Goal: Find specific page/section: Find specific page/section

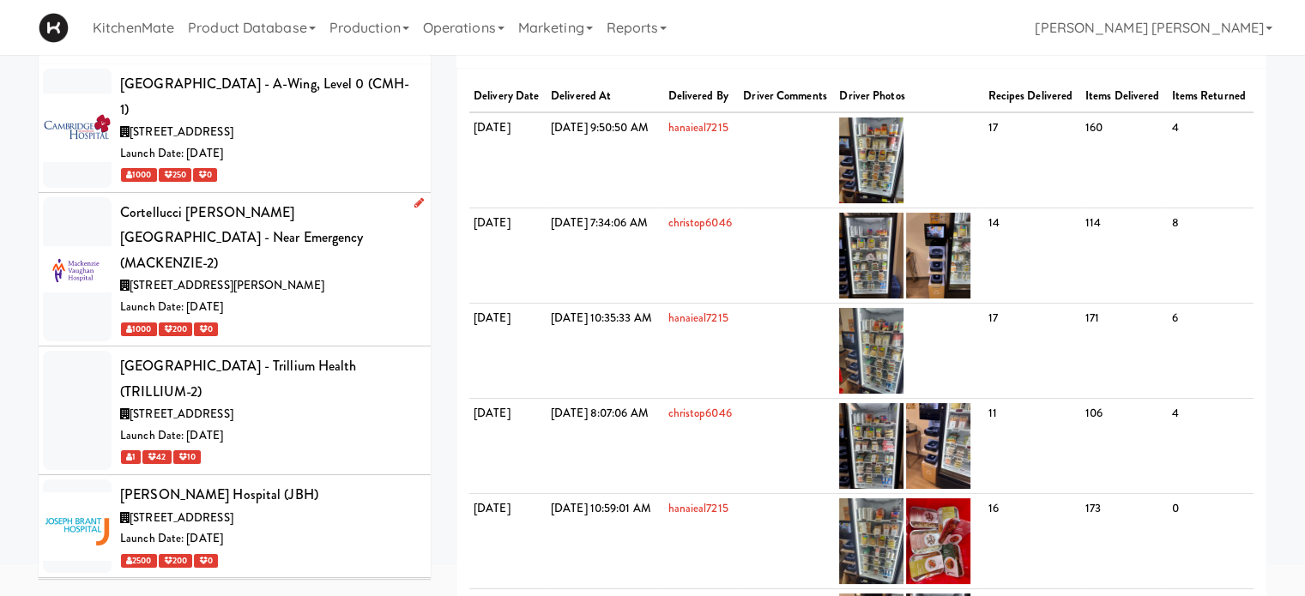
scroll to position [86, 0]
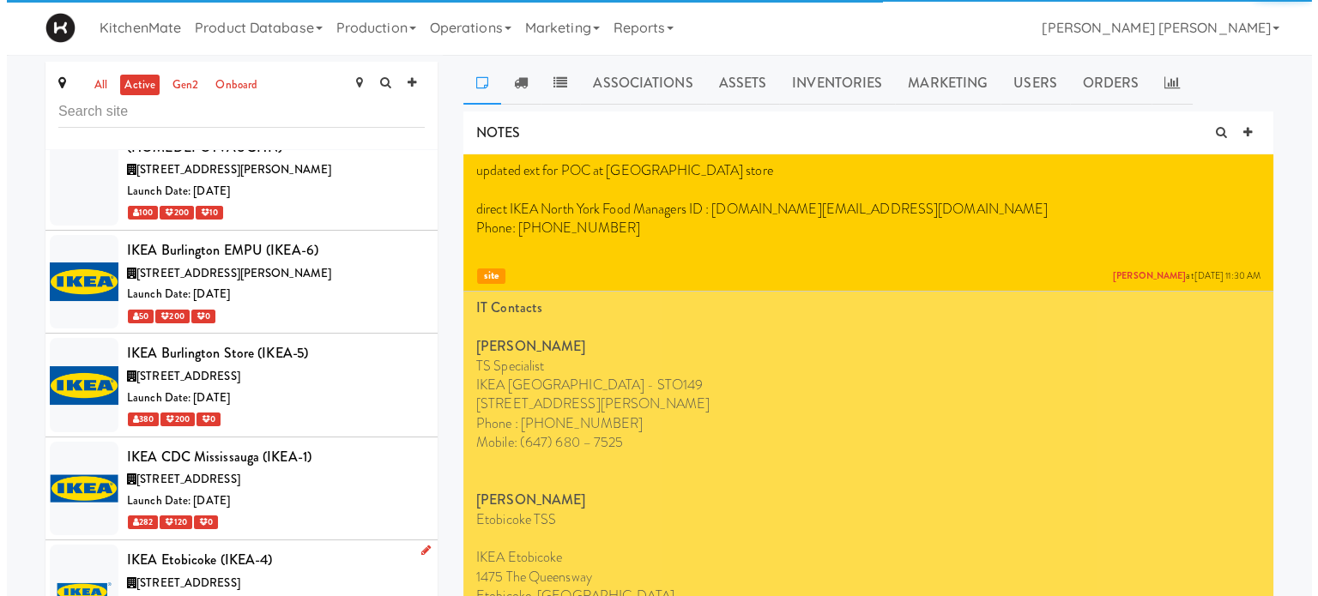
scroll to position [4161, 0]
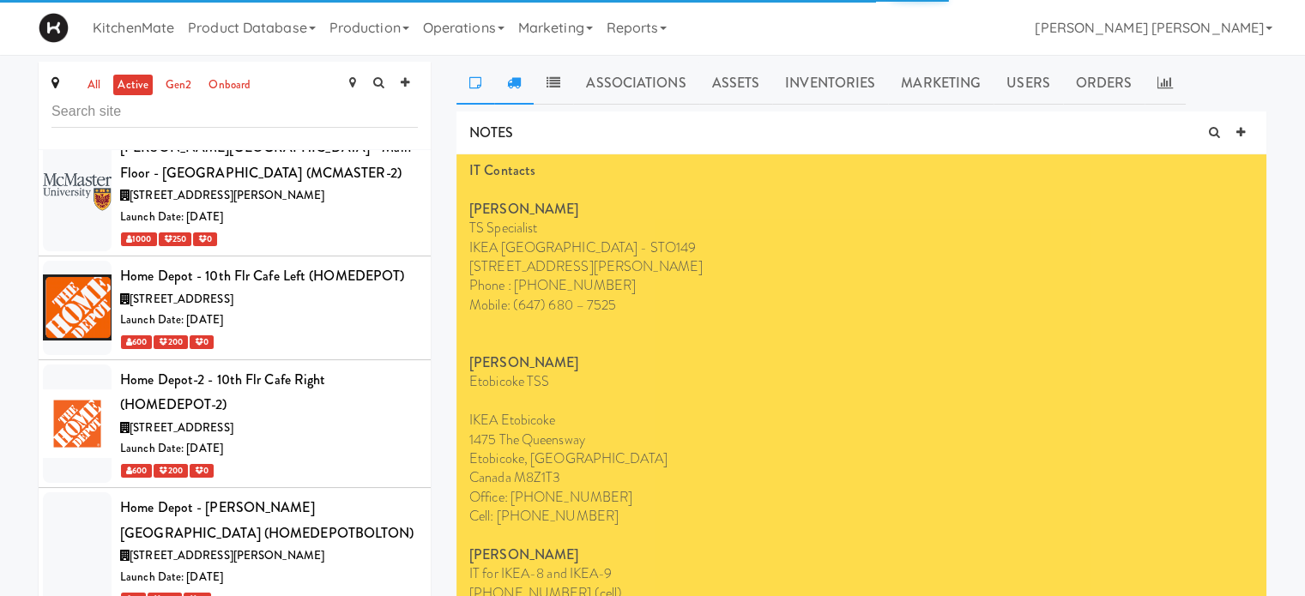
click at [525, 87] on link at bounding box center [513, 83] width 39 height 43
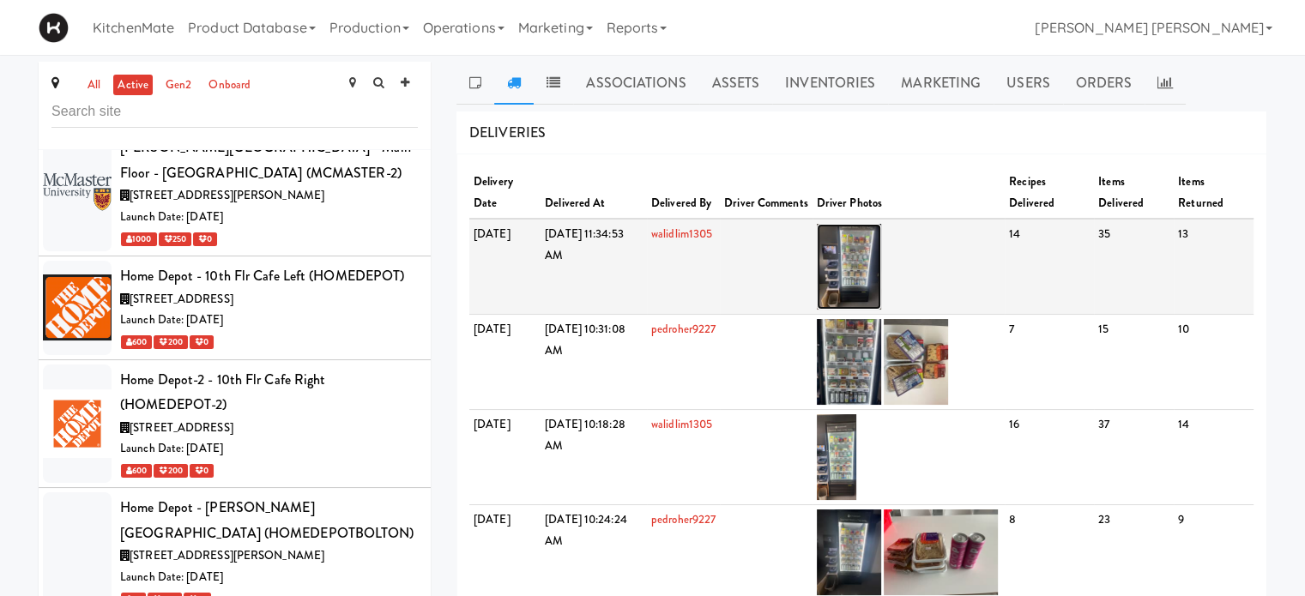
click at [877, 243] on img at bounding box center [849, 267] width 64 height 86
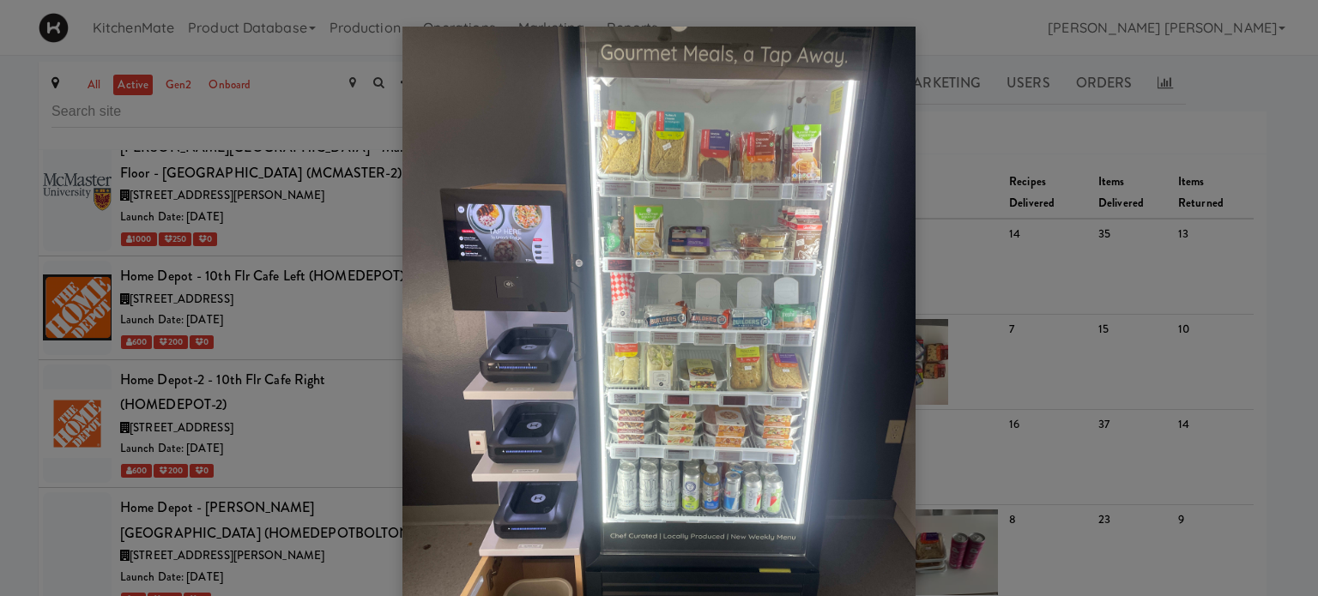
click at [731, 291] on img at bounding box center [658, 369] width 513 height 684
click at [330, 172] on div at bounding box center [659, 298] width 1318 height 596
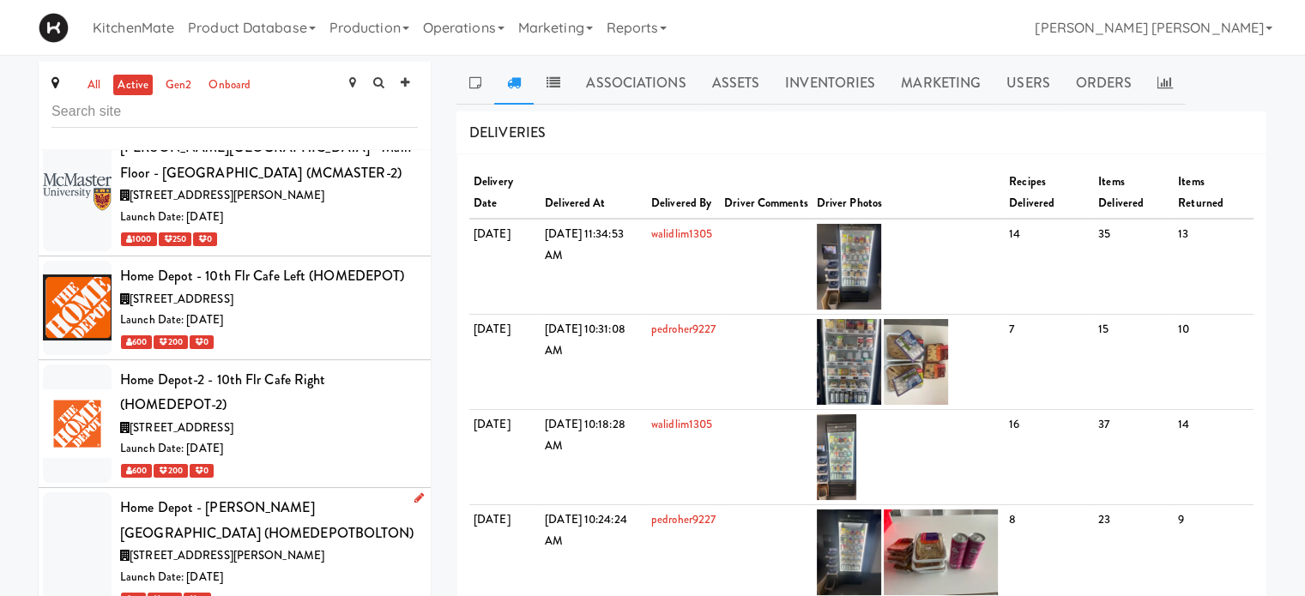
click at [180, 495] on div "Home Depot - Bolton IC (HOMEDEPOTBOLTON)" at bounding box center [269, 520] width 298 height 51
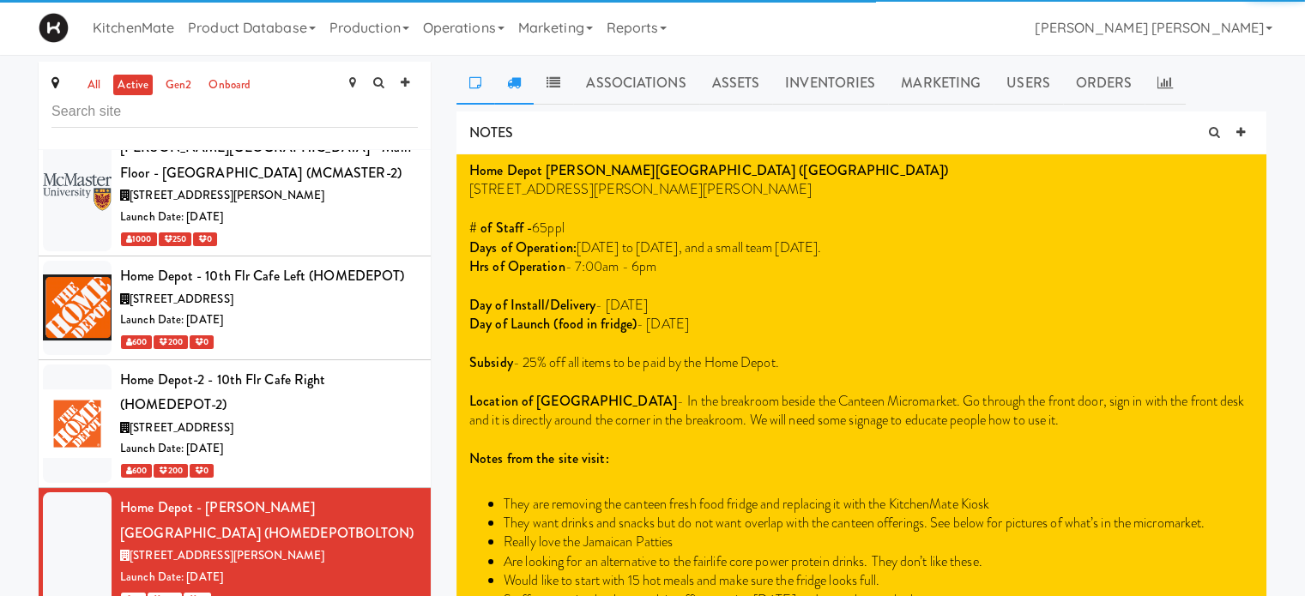
click at [509, 88] on icon at bounding box center [514, 83] width 14 height 14
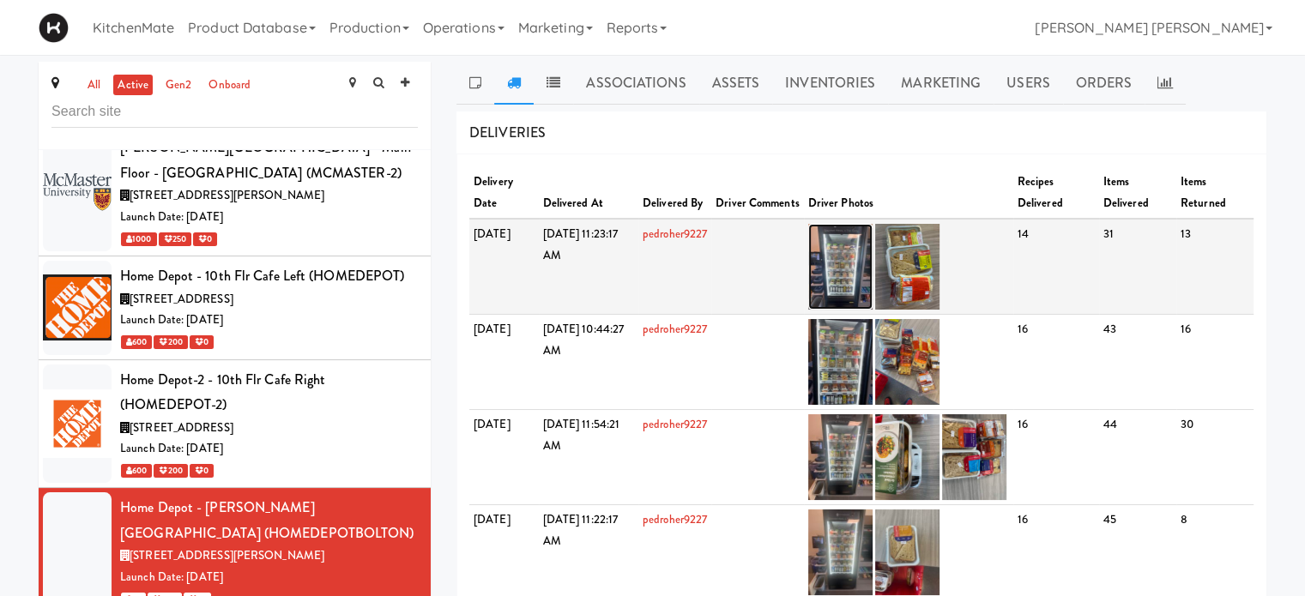
click at [869, 275] on img at bounding box center [840, 267] width 64 height 86
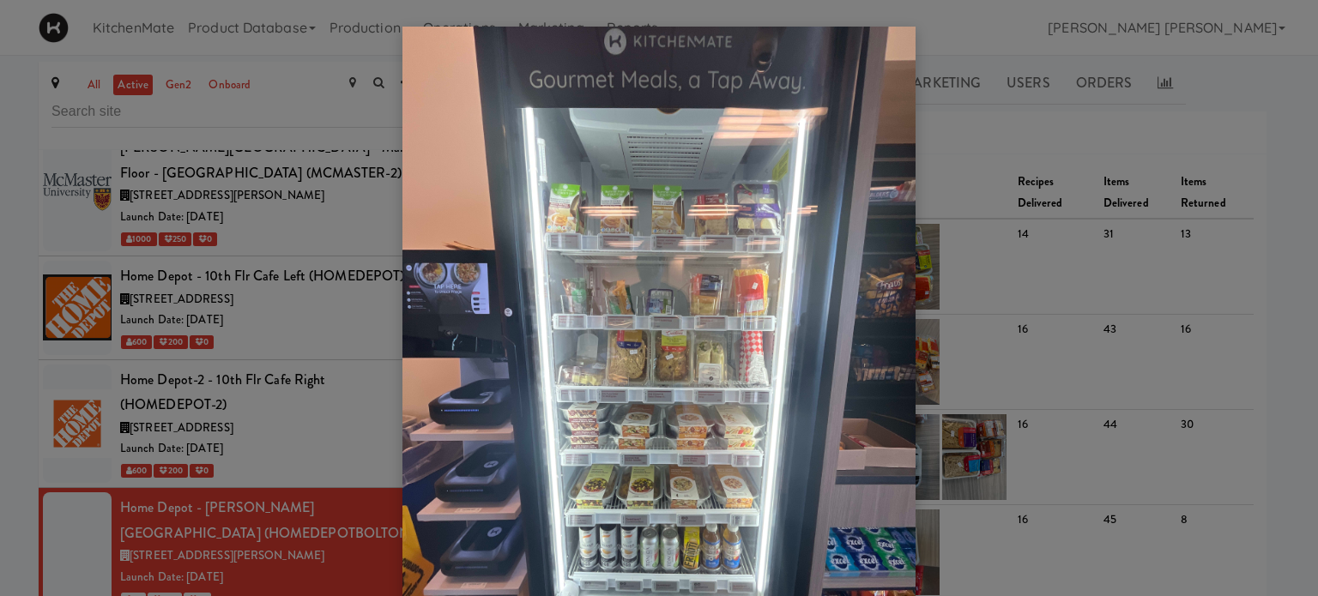
click at [1072, 202] on div at bounding box center [659, 298] width 1318 height 596
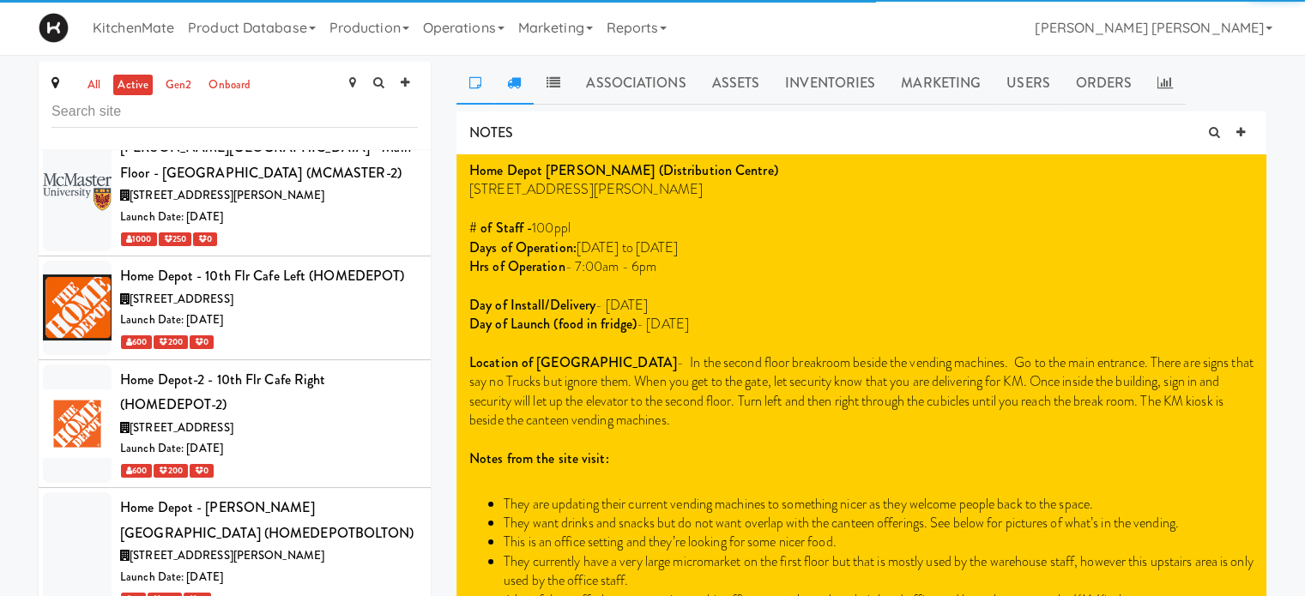
click at [511, 79] on icon at bounding box center [514, 83] width 14 height 14
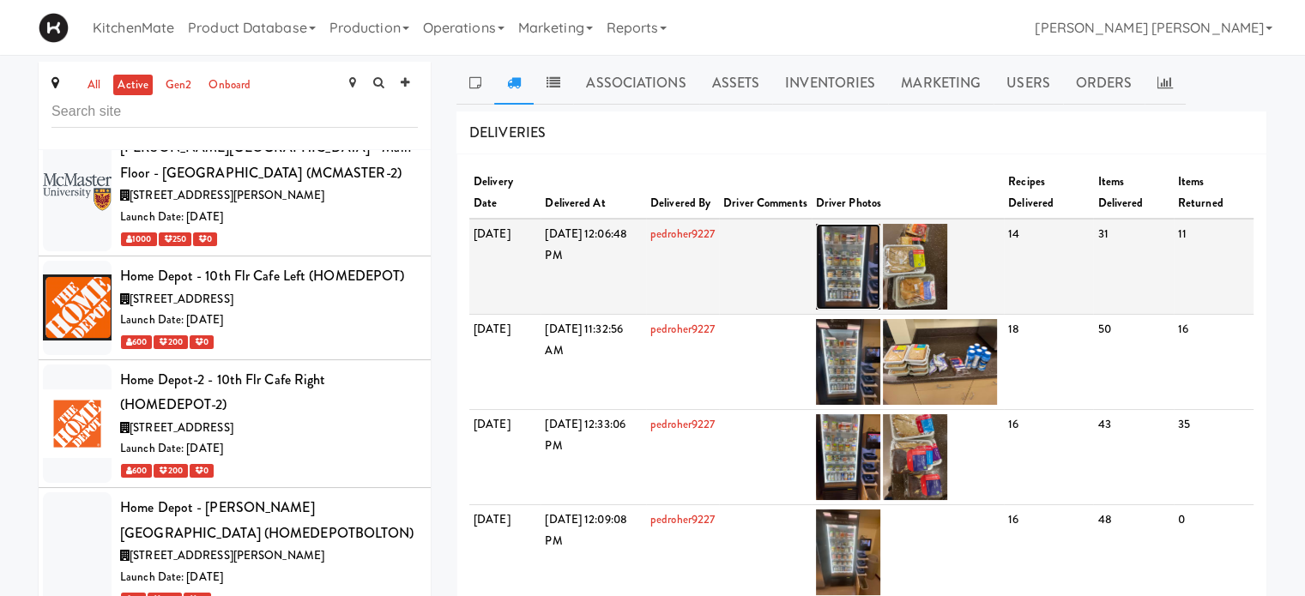
click at [881, 263] on img at bounding box center [848, 267] width 64 height 86
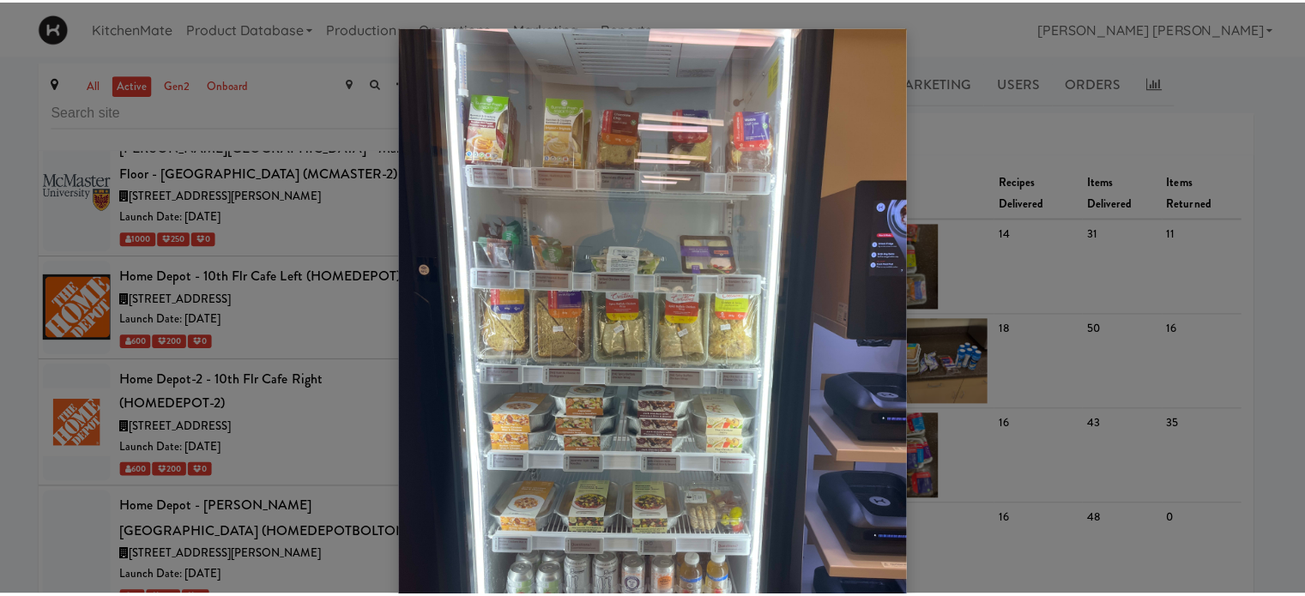
scroll to position [86, 0]
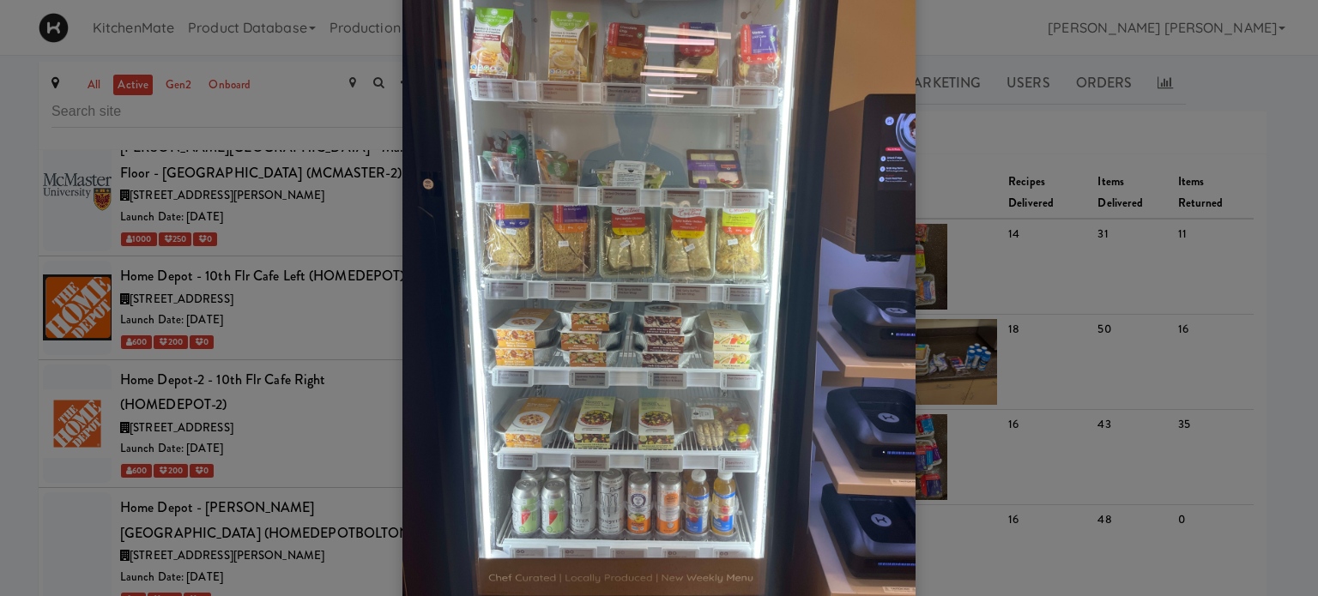
click at [1270, 88] on div at bounding box center [659, 298] width 1318 height 596
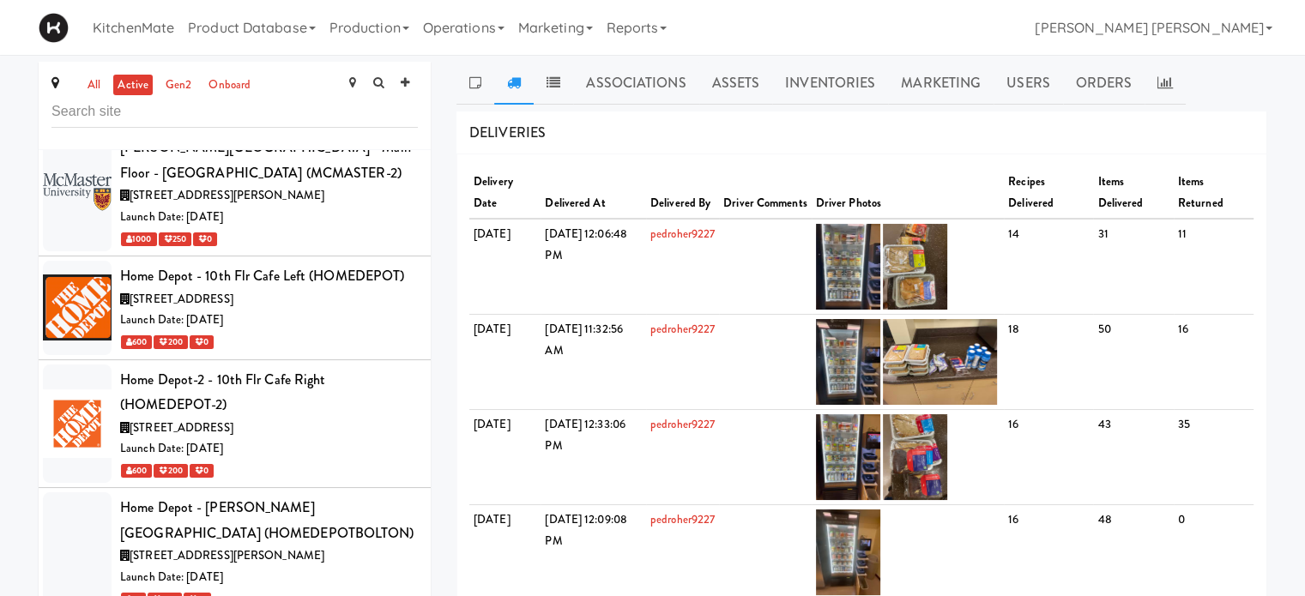
click at [0, 191] on div "all active gen2 onboard 100 Sheppard Ave - Lobby (100SHEPPARD) 100 Sheppard Ave…" at bounding box center [652, 391] width 1305 height 659
drag, startPoint x: 0, startPoint y: 344, endPoint x: 0, endPoint y: 334, distance: 10.3
click at [0, 342] on div "all active gen2 onboard 100 Sheppard Ave - Lobby (100SHEPPARD) 100 Sheppard Ave…" at bounding box center [652, 391] width 1305 height 659
click at [0, 243] on div "all active gen2 onboard 100 Sheppard Ave - Lobby (100SHEPPARD) 100 Sheppard Ave…" at bounding box center [652, 391] width 1305 height 659
